Goal: Book appointment/travel/reservation

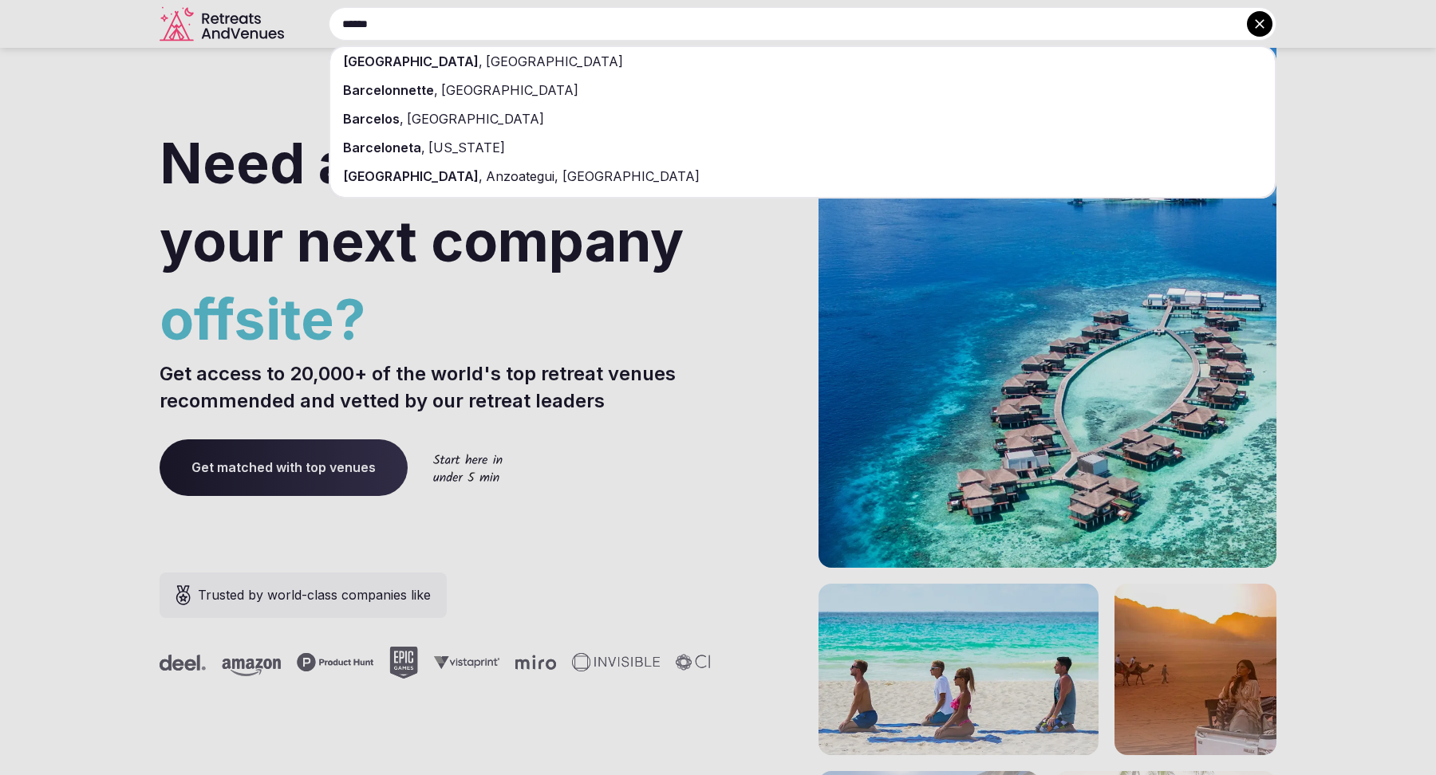
type input "******"
click at [564, 57] on div "[GEOGRAPHIC_DATA] , [GEOGRAPHIC_DATA]" at bounding box center [802, 61] width 944 height 29
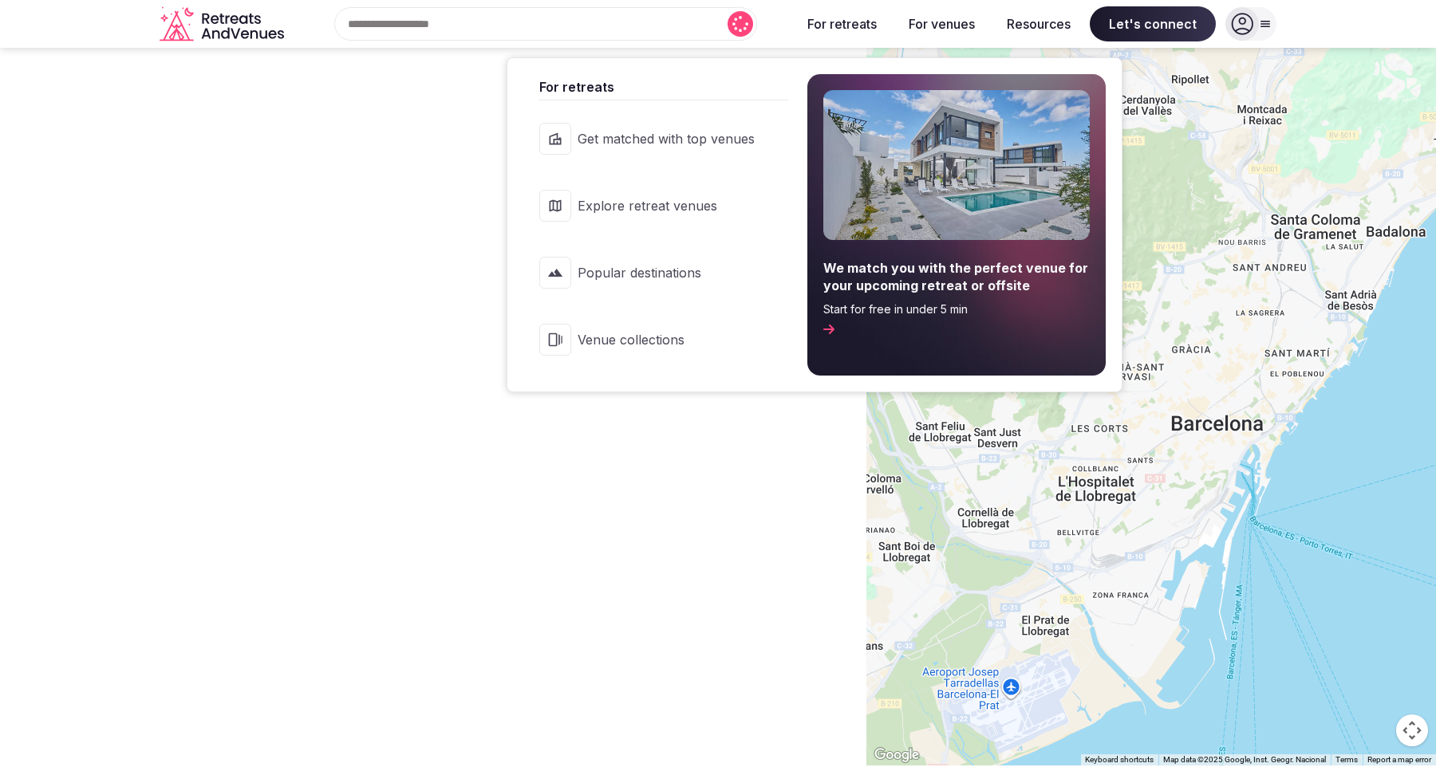
click at [656, 280] on span "Popular destinations" at bounding box center [665, 273] width 177 height 18
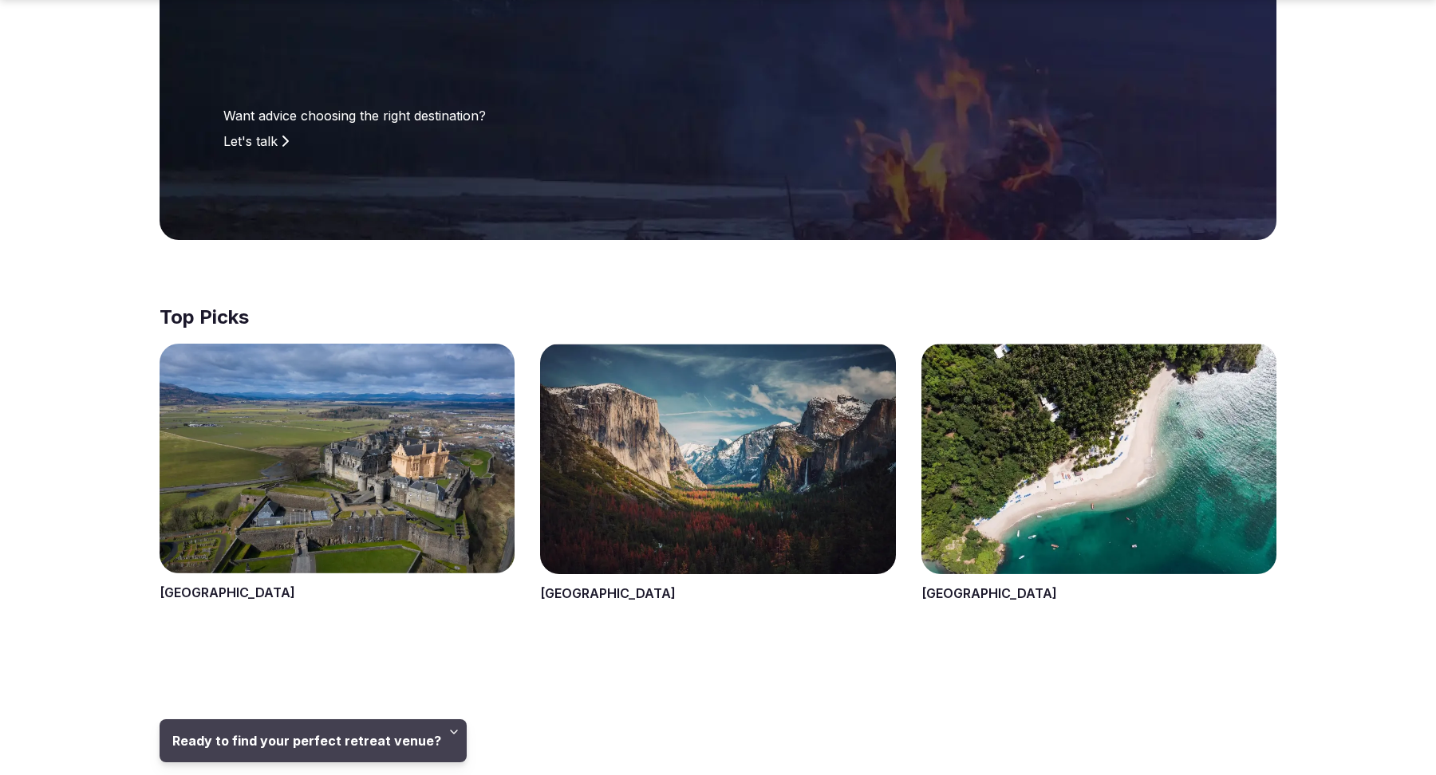
scroll to position [593, 0]
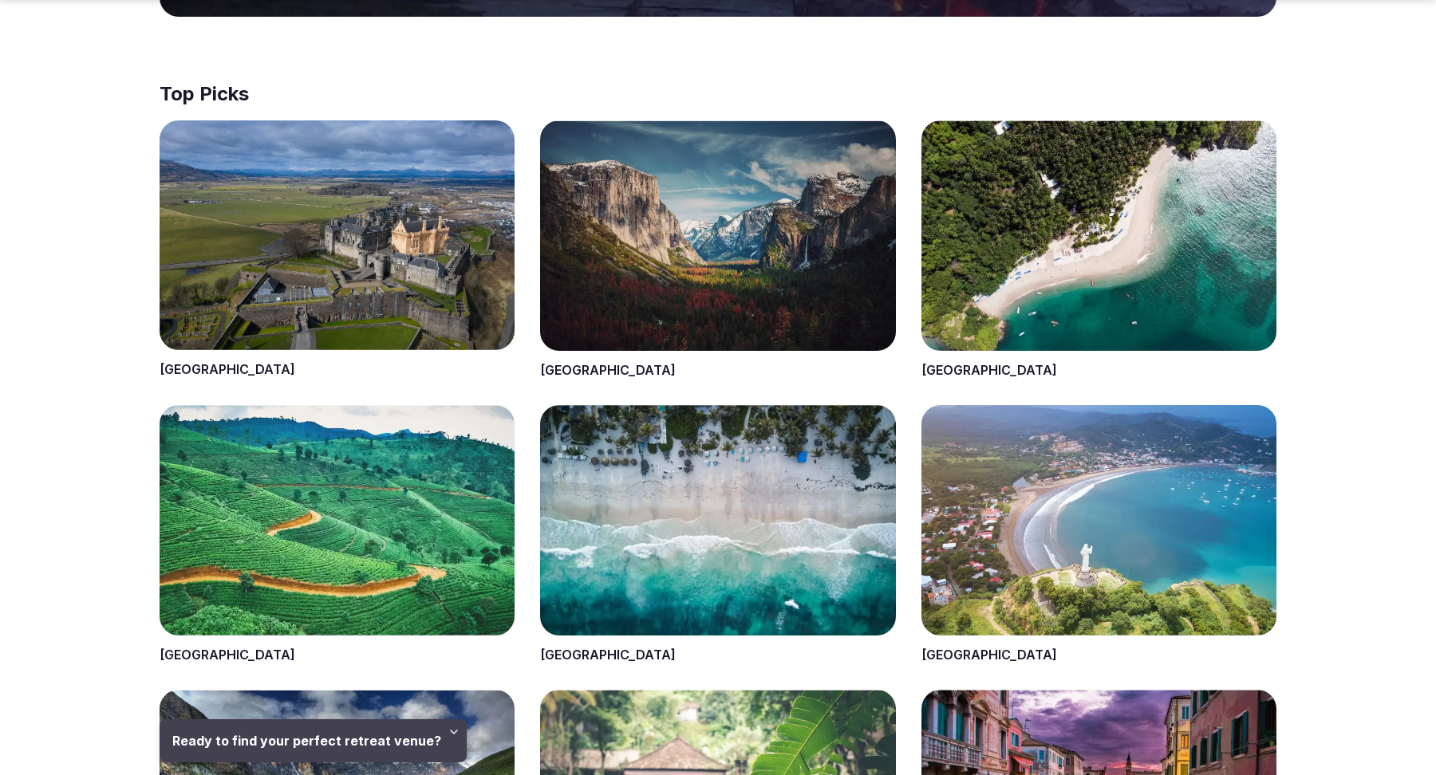
click at [557, 653] on span at bounding box center [717, 534] width 355 height 259
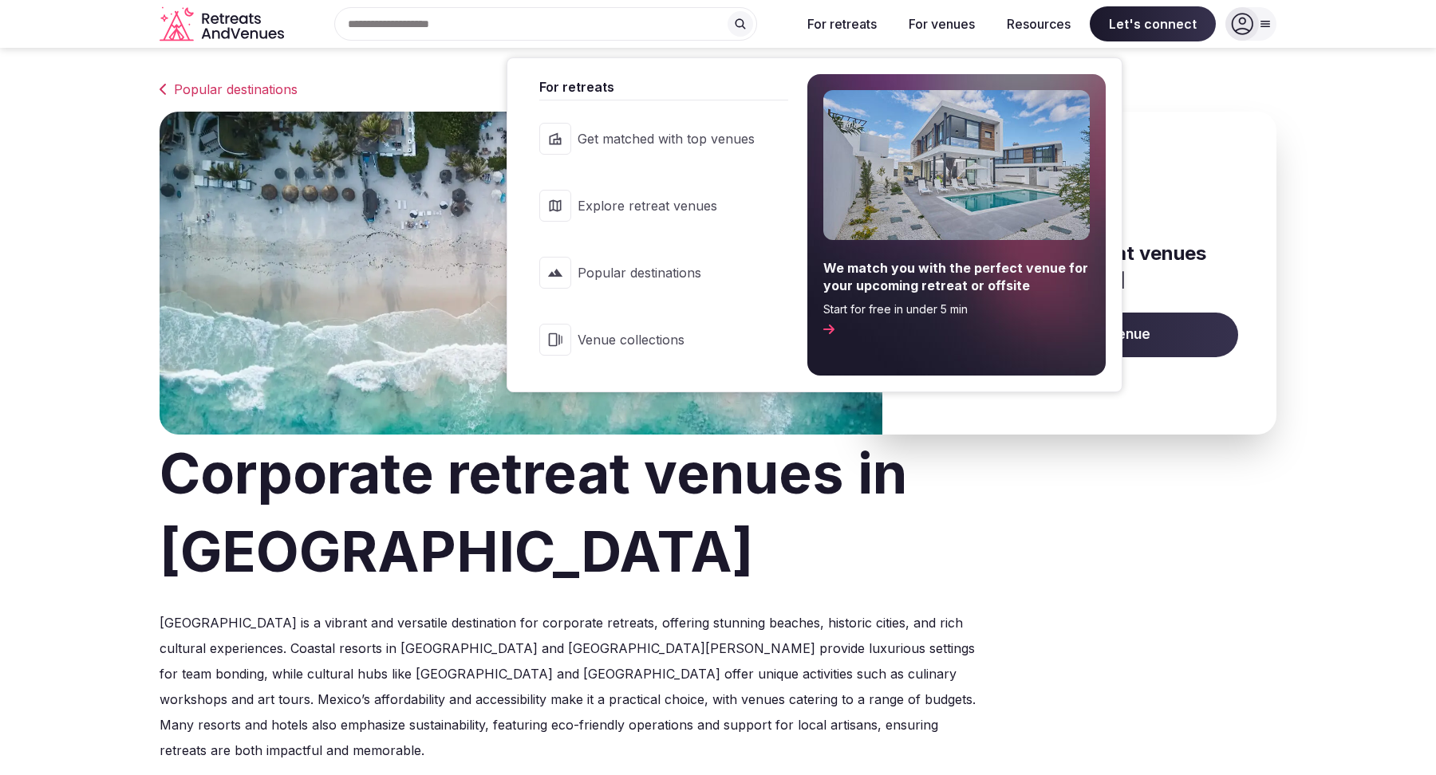
click at [668, 331] on span "Venue collections" at bounding box center [665, 340] width 177 height 18
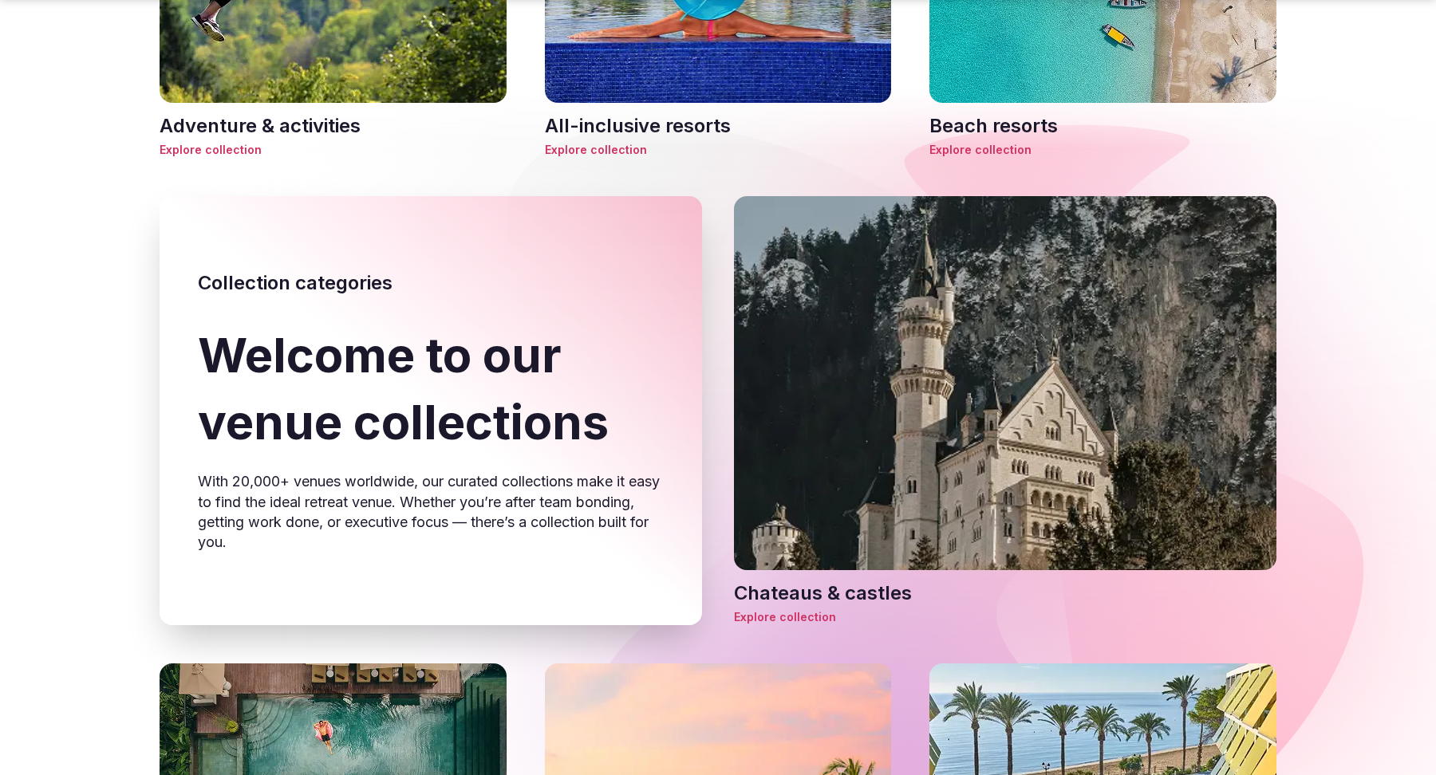
scroll to position [287, 0]
